Goal: Task Accomplishment & Management: Complete application form

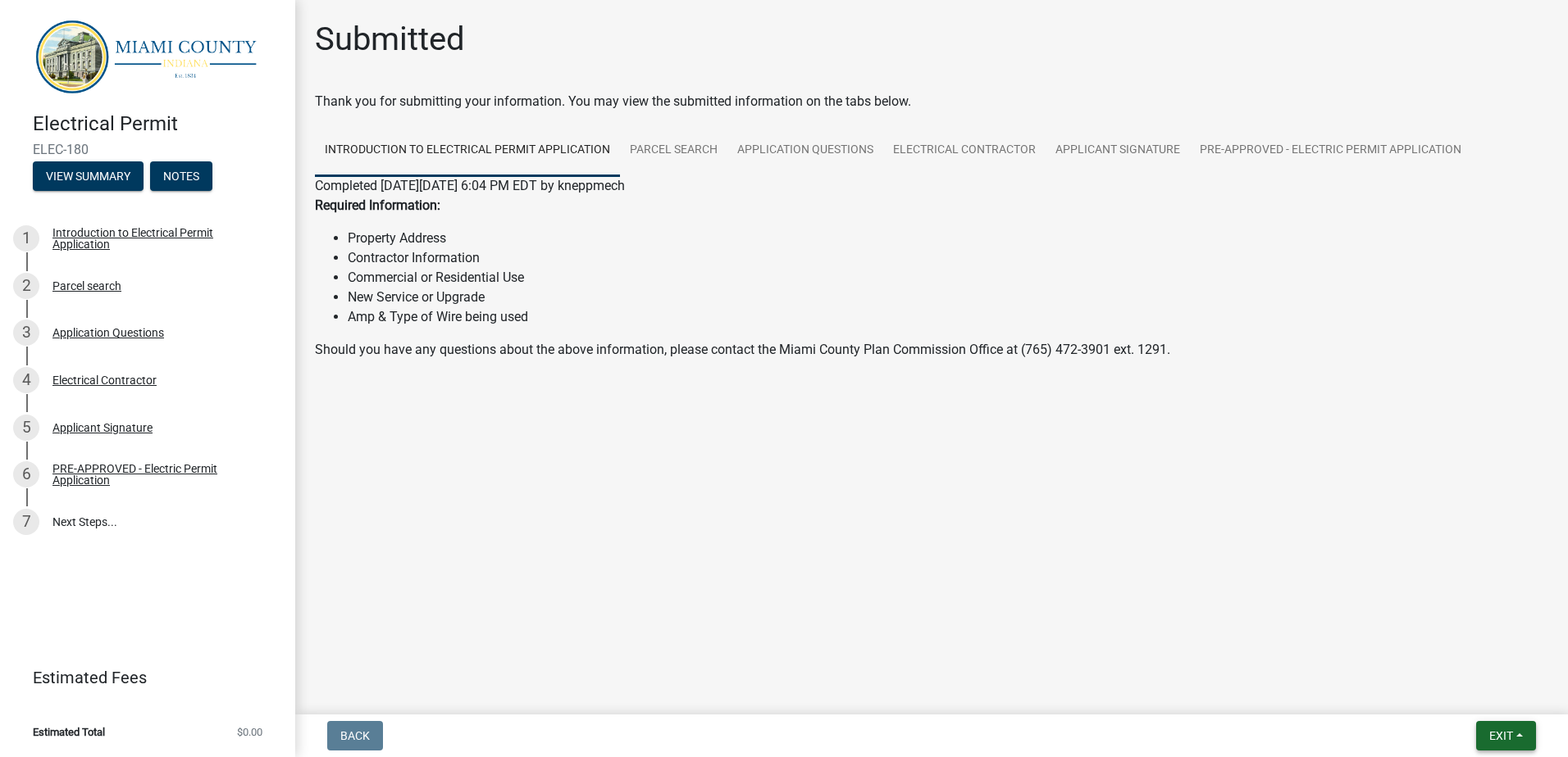
click at [1509, 737] on span "Exit" at bounding box center [1501, 736] width 24 height 13
click at [1436, 693] on button "Save & Exit" at bounding box center [1470, 693] width 131 height 39
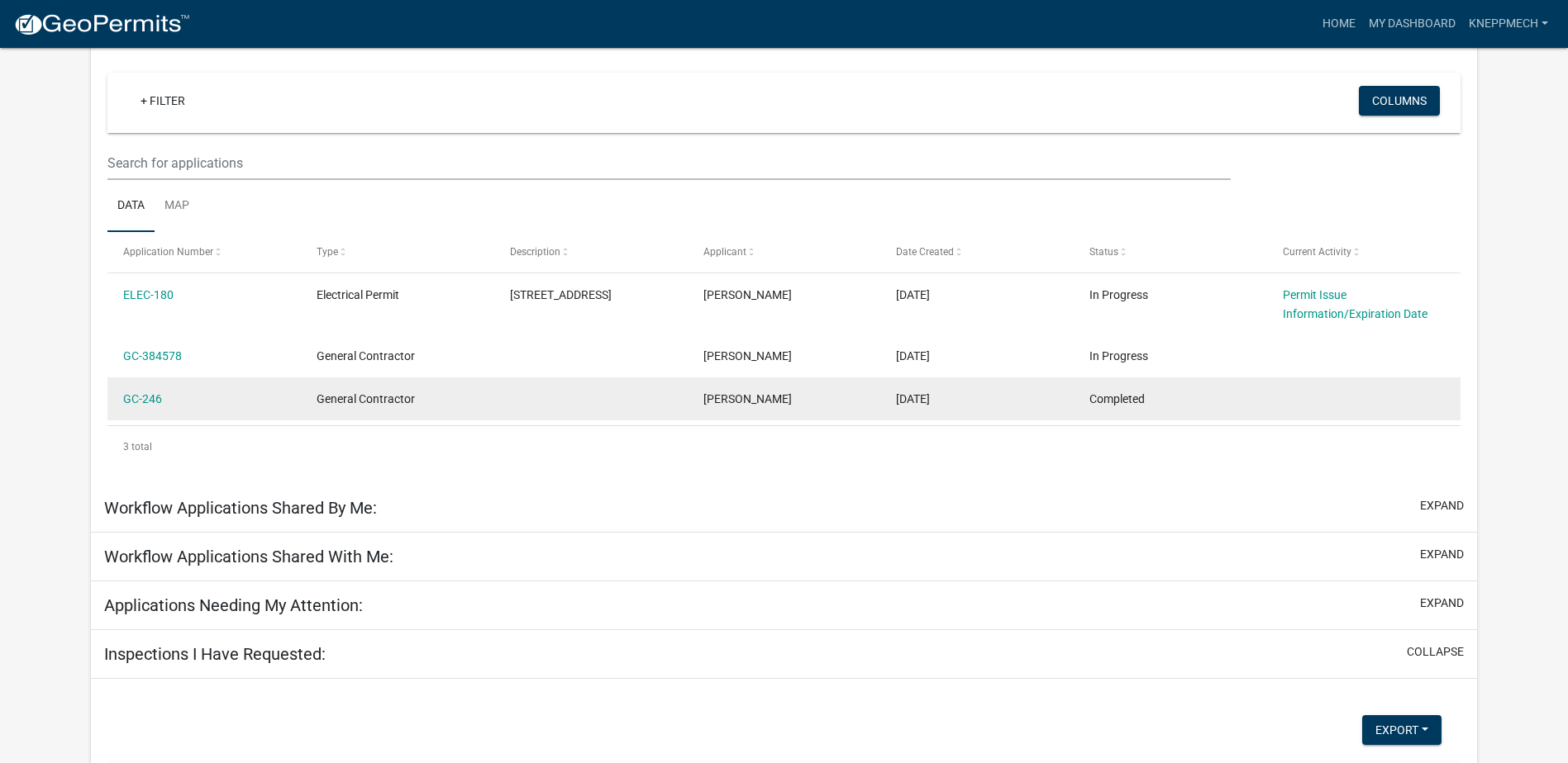
scroll to position [137, 0]
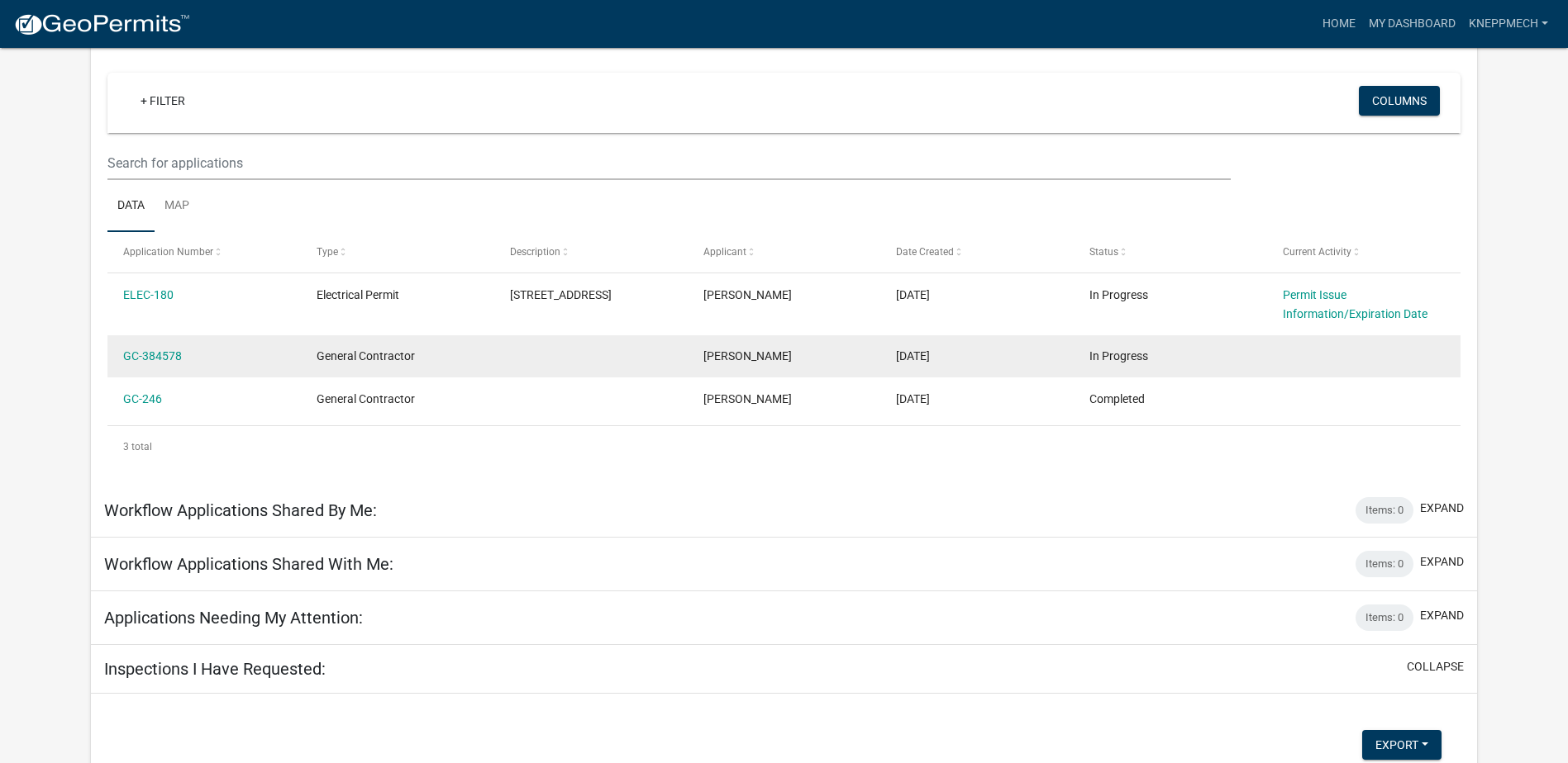
click at [1096, 358] on span "In Progress" at bounding box center [1119, 356] width 59 height 13
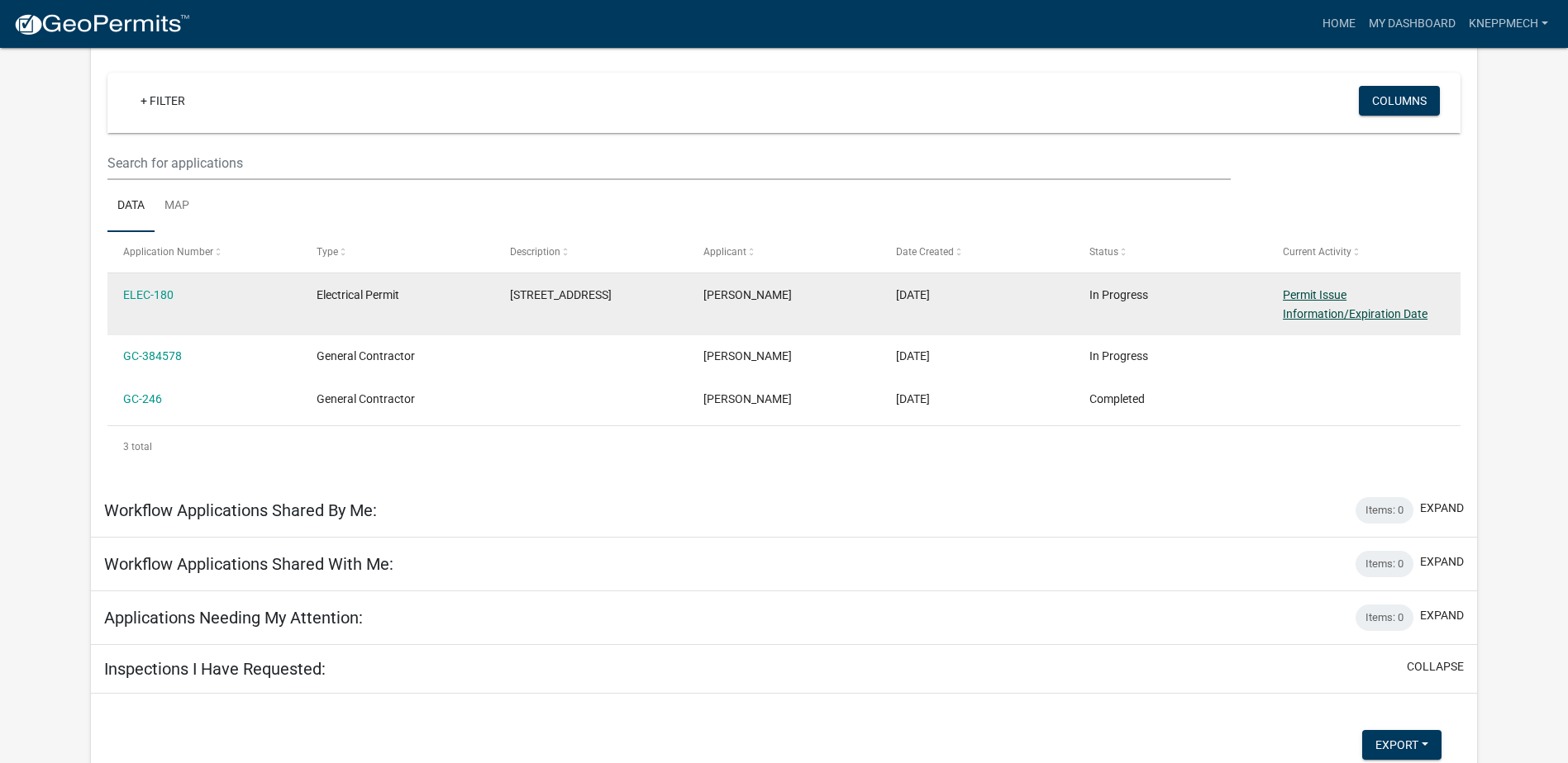
click at [1323, 318] on link "Permit Issue Information/Expiration Date" at bounding box center [1355, 304] width 145 height 32
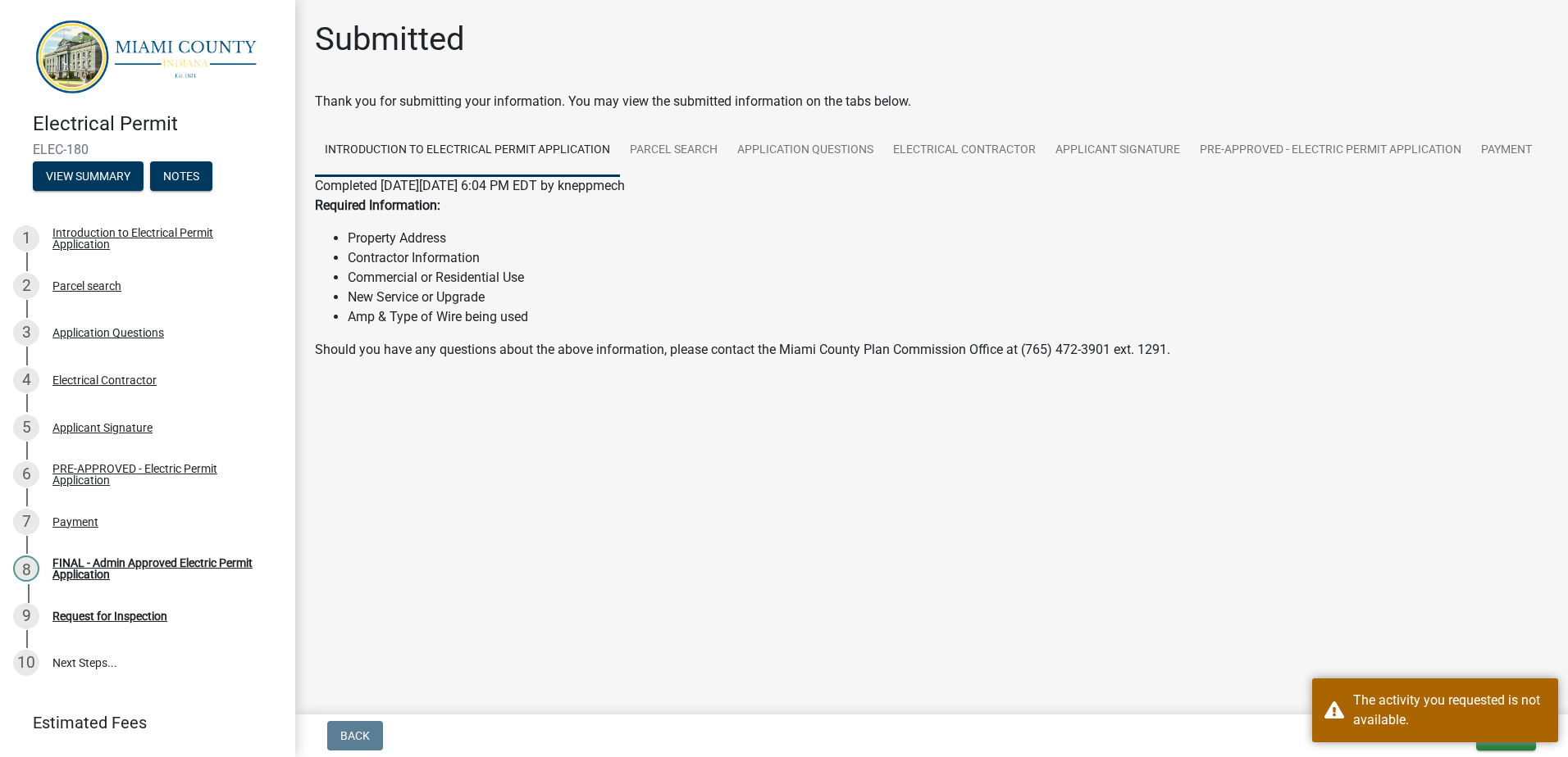
click at [1453, 583] on main "Submitted Thank you for submitting your information. You may view the submitted…" at bounding box center [931, 354] width 1273 height 708
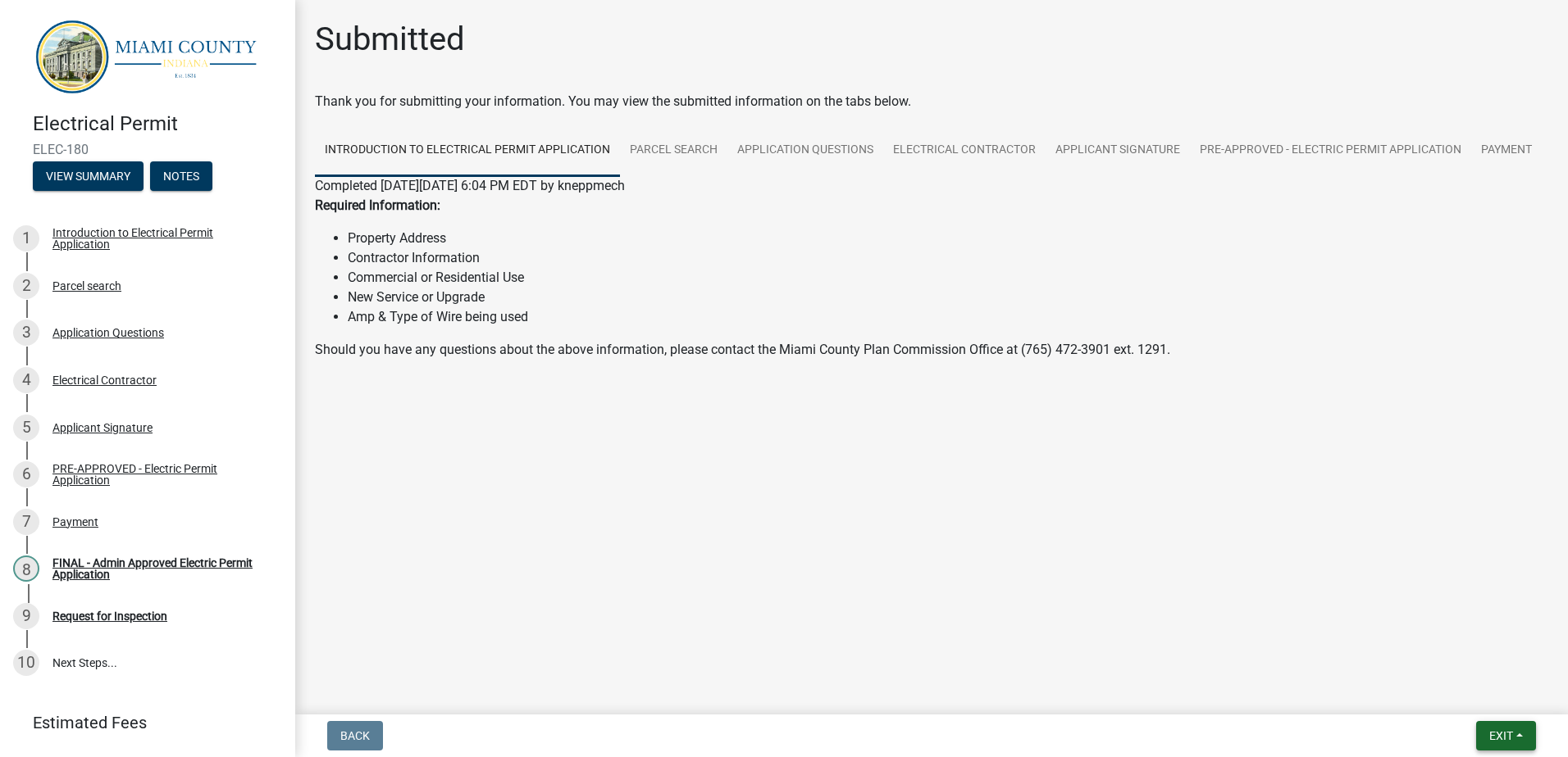
click at [1491, 733] on span "Exit" at bounding box center [1501, 736] width 24 height 13
click at [1464, 703] on button "Save & Exit" at bounding box center [1470, 693] width 131 height 39
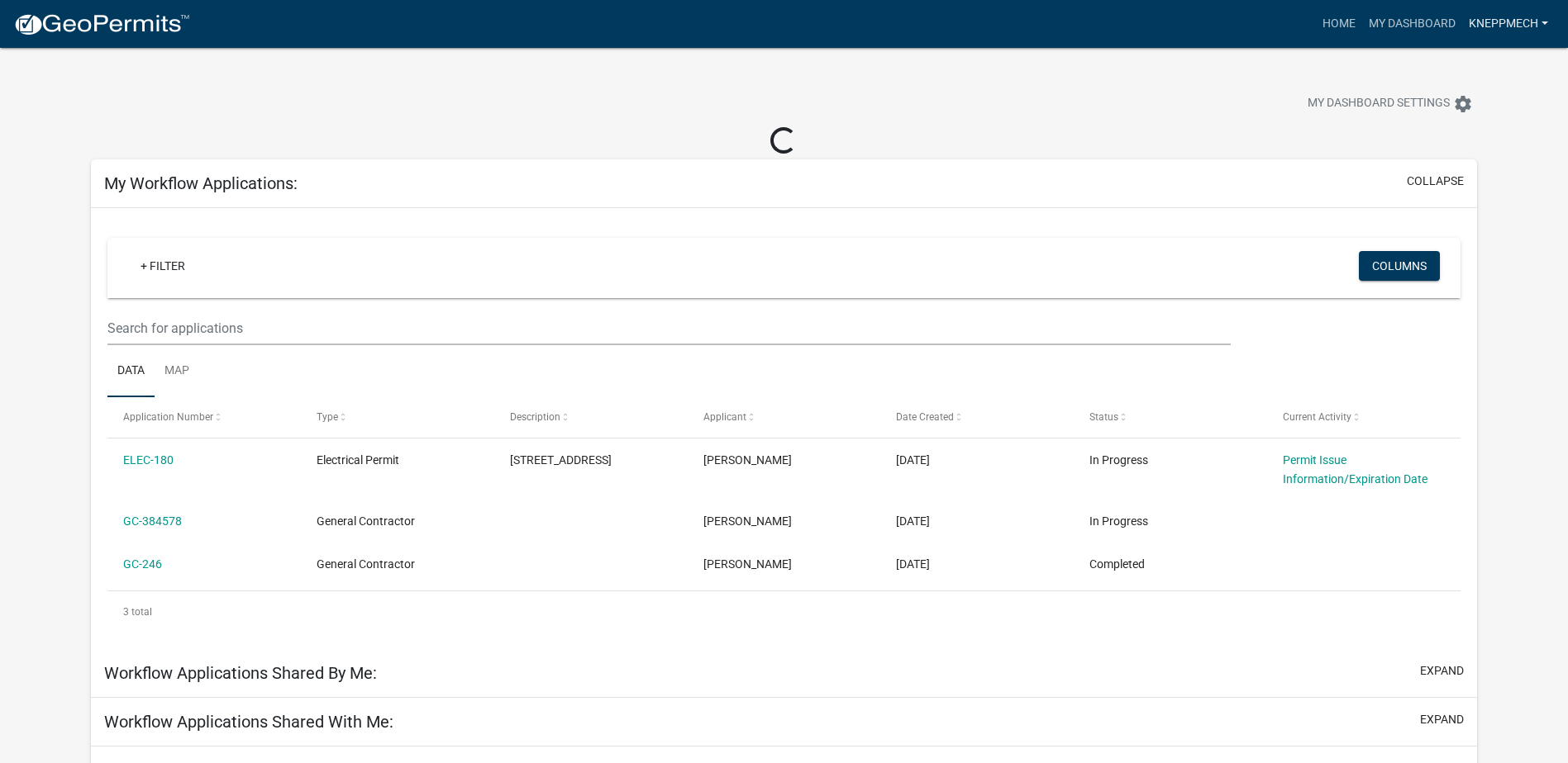
click at [1486, 22] on link "kneppmech" at bounding box center [1508, 24] width 92 height 31
click at [1456, 161] on link "Logout" at bounding box center [1483, 161] width 141 height 40
